Goal: Task Accomplishment & Management: Manage account settings

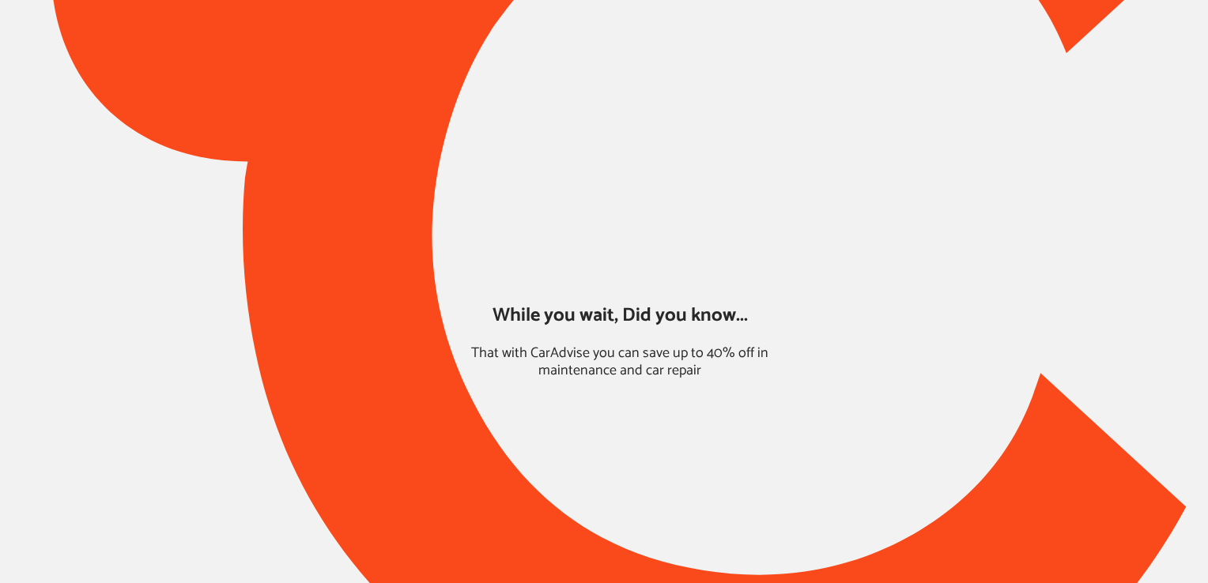
type input "*****"
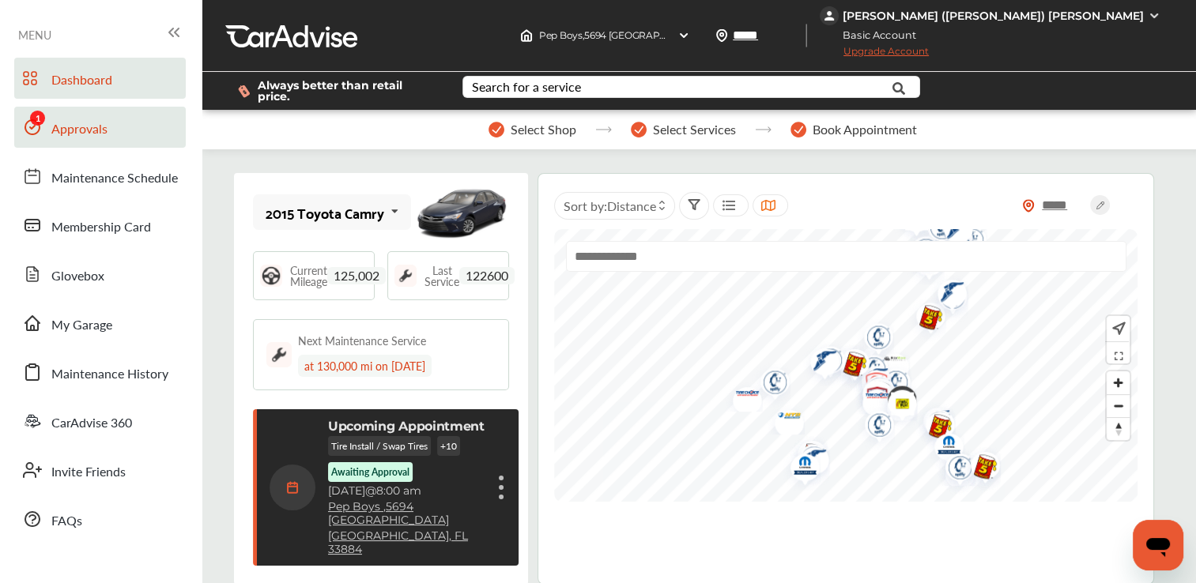
click at [99, 140] on link "Approvals" at bounding box center [100, 127] width 172 height 41
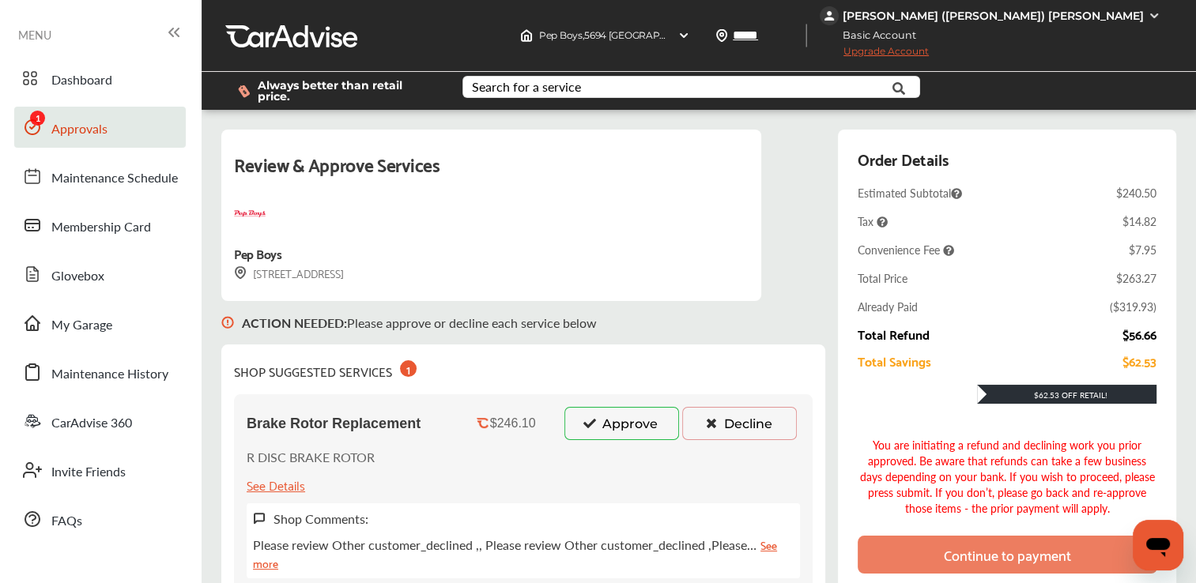
click at [583, 407] on button "Approve" at bounding box center [621, 423] width 115 height 33
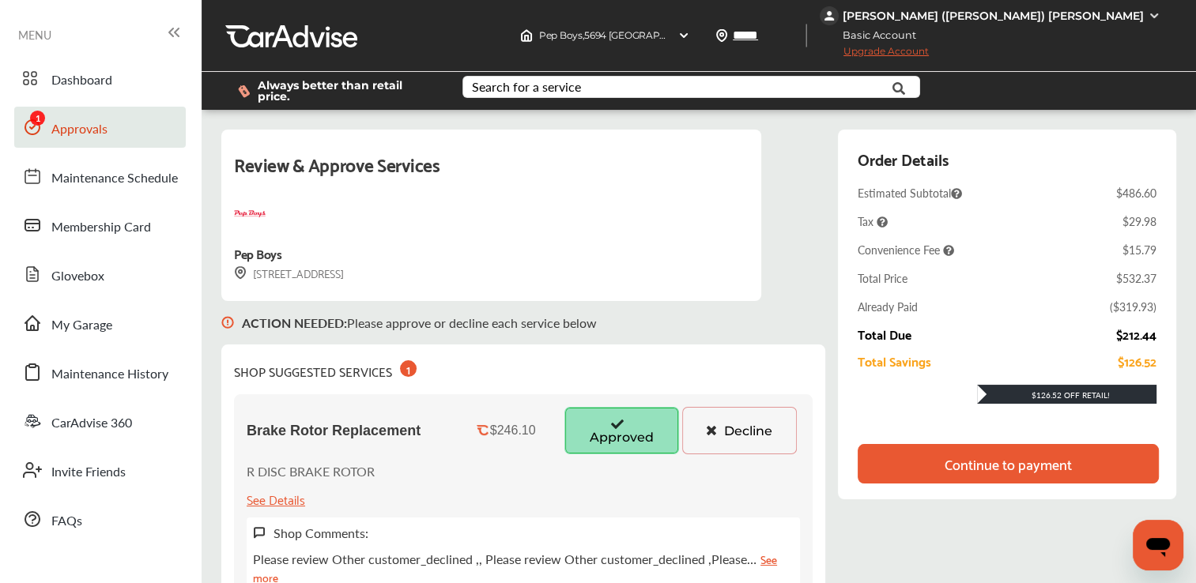
click at [1048, 466] on div "Continue to payment" at bounding box center [1008, 464] width 127 height 16
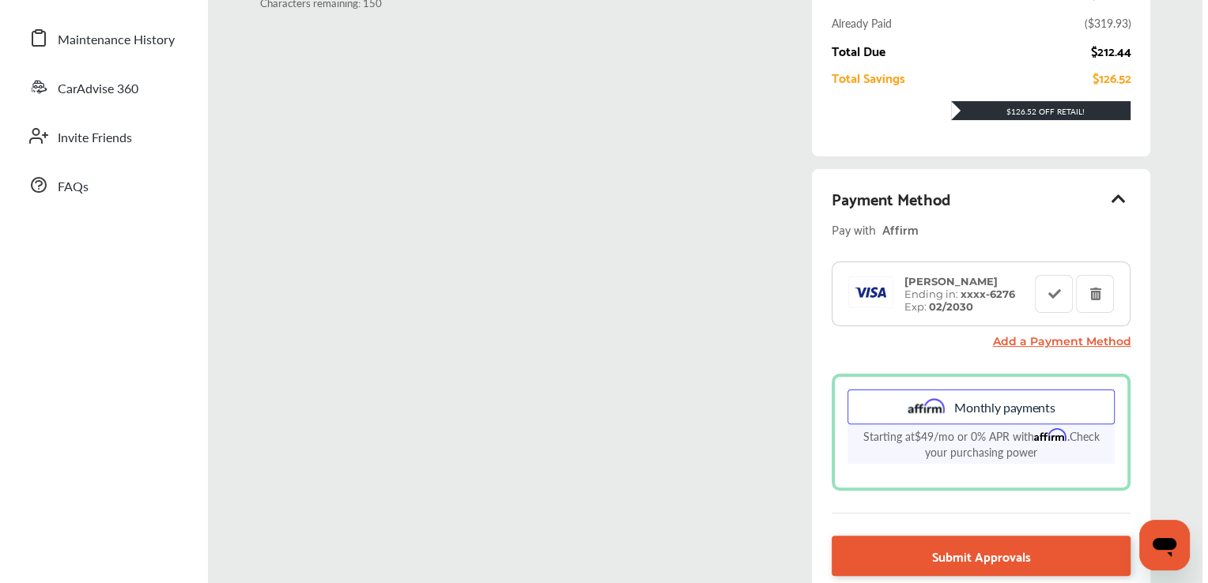
scroll to position [351, 0]
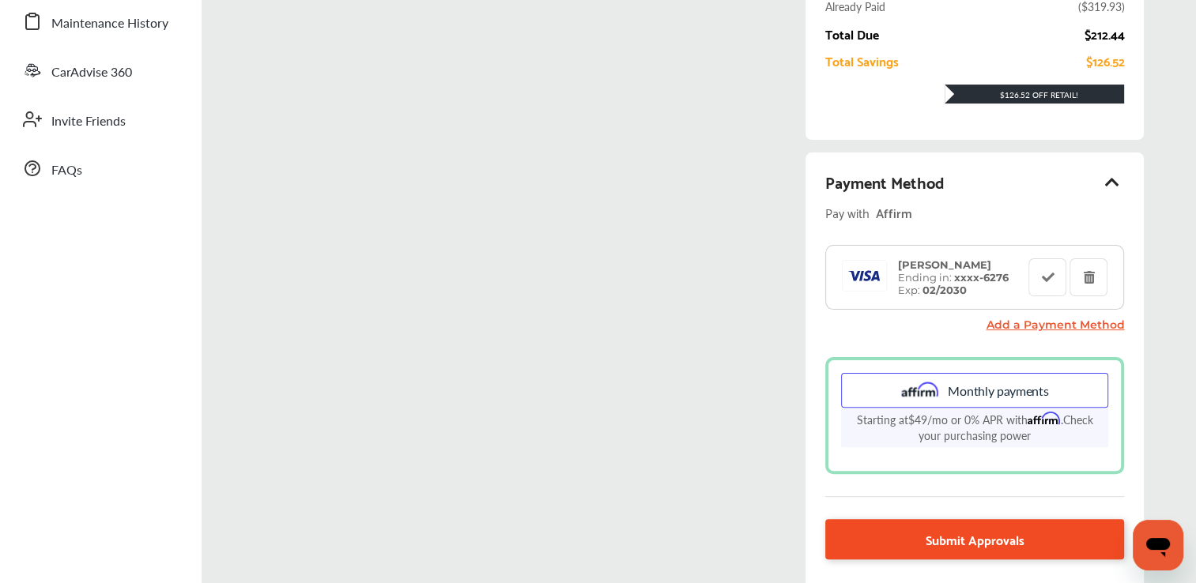
click at [968, 529] on span "Submit Approvals" at bounding box center [975, 539] width 99 height 21
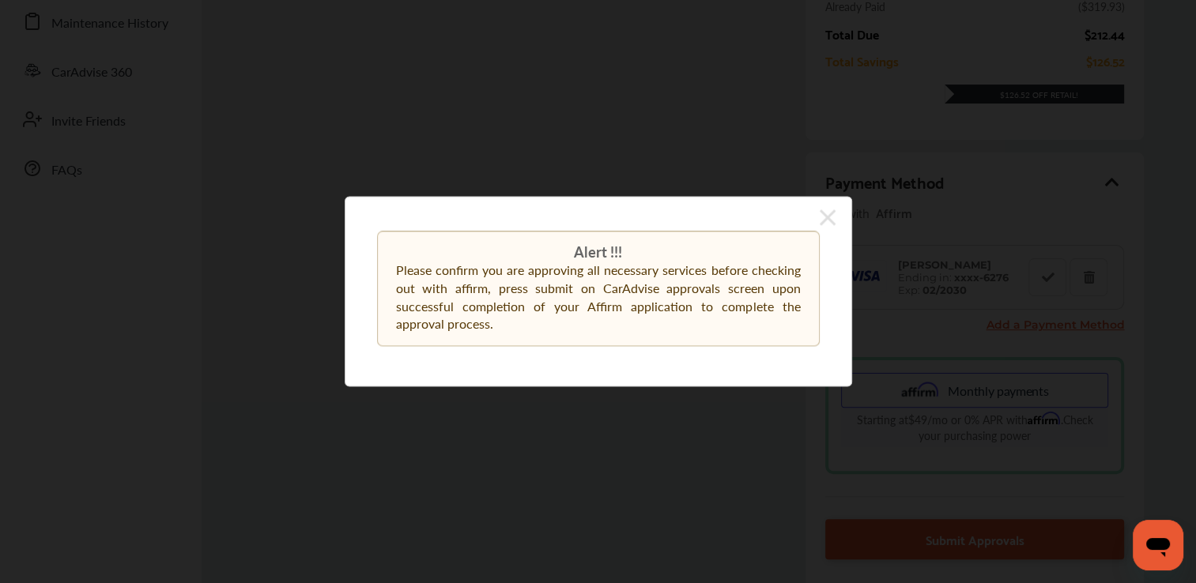
click at [822, 213] on icon at bounding box center [828, 217] width 16 height 16
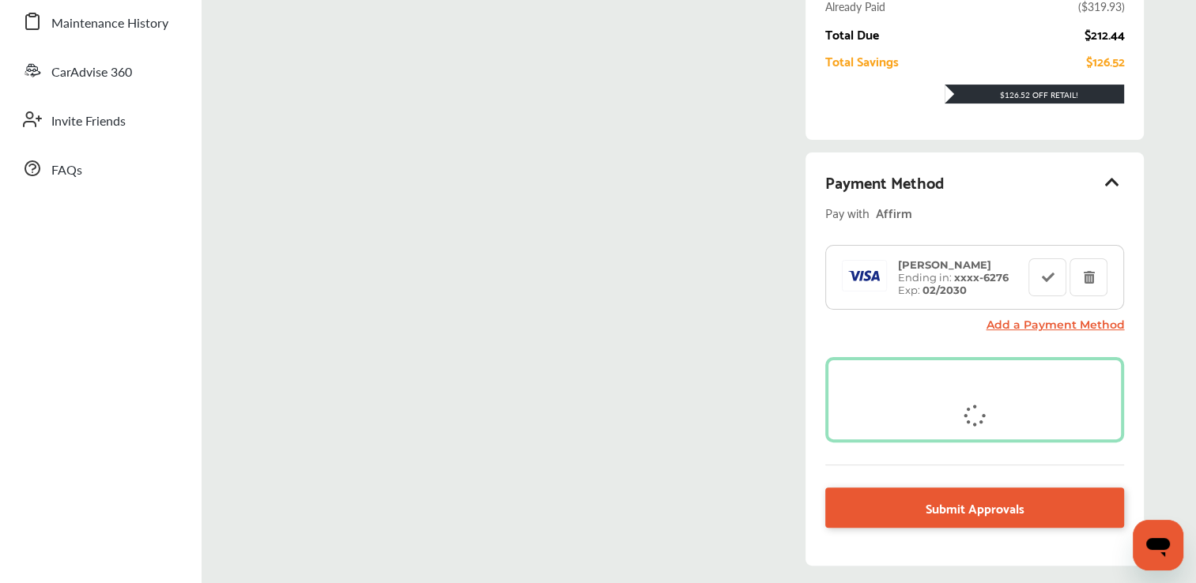
click at [958, 527] on div "Payment Method Pay with Affirm [PERSON_NAME] Ending in: xxxx- 6276 Exp: 02/2030…" at bounding box center [975, 359] width 338 height 413
